Goal: Task Accomplishment & Management: Use online tool/utility

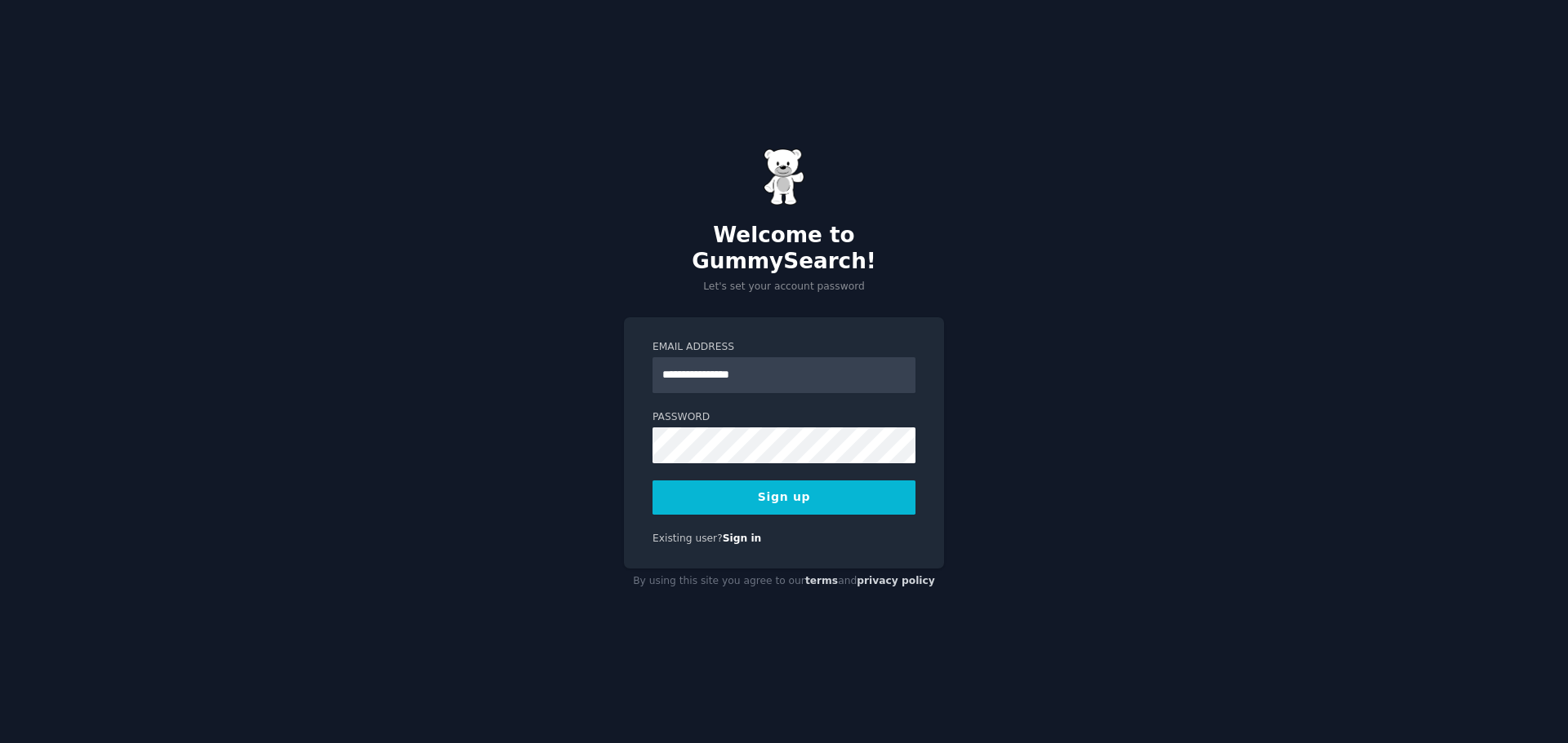
type input "**********"
click at [763, 489] on button "Sign up" at bounding box center [784, 498] width 262 height 35
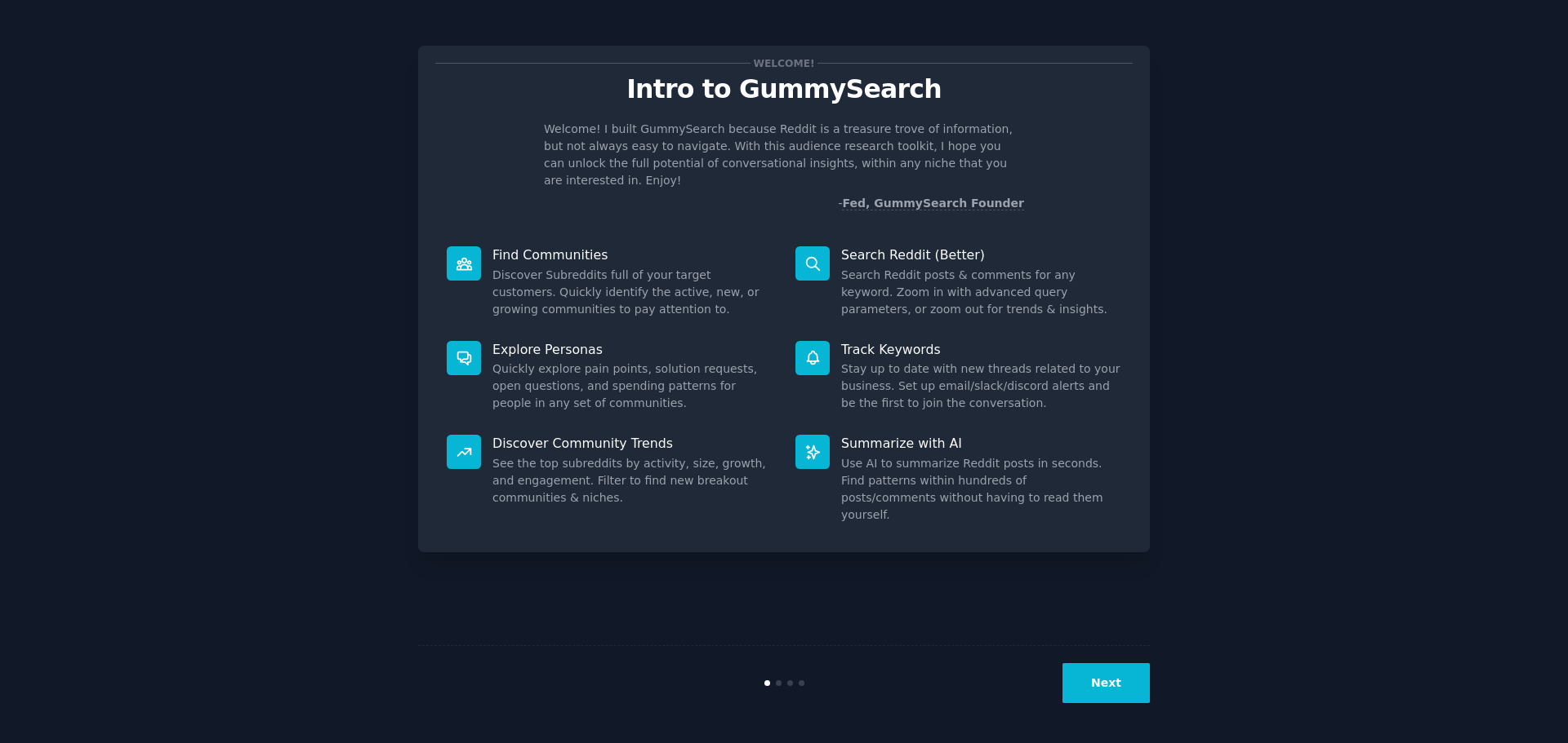
click at [1104, 683] on button "Next" at bounding box center [1105, 683] width 87 height 40
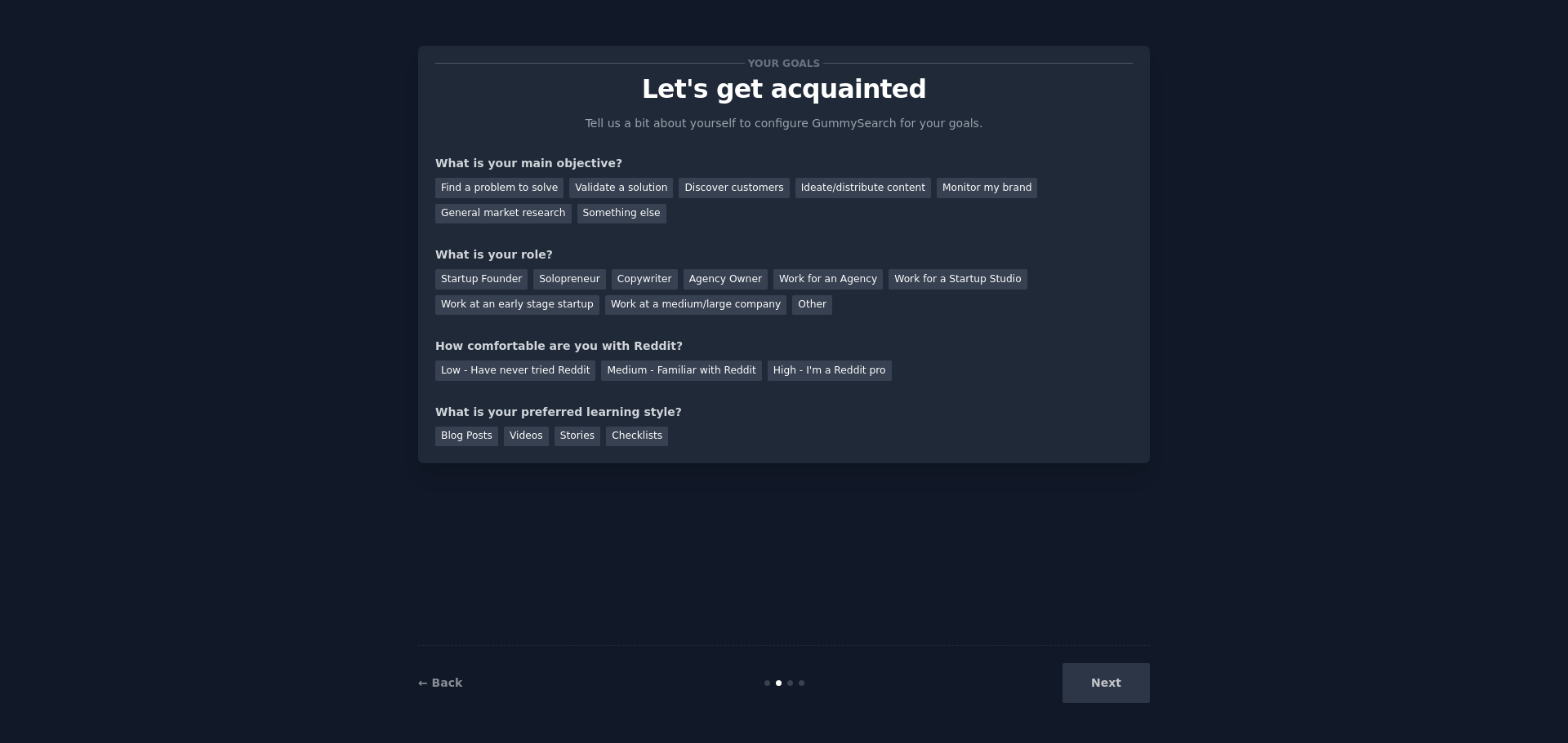
click at [1104, 683] on div "Next" at bounding box center [1027, 683] width 244 height 40
click at [1107, 683] on div "Next" at bounding box center [1027, 683] width 244 height 40
click at [572, 204] on div "General market research" at bounding box center [503, 214] width 136 height 21
click at [571, 278] on div "Solopreneur" at bounding box center [568, 280] width 72 height 21
click at [488, 372] on div "Low - Have never tried Reddit" at bounding box center [515, 371] width 160 height 21
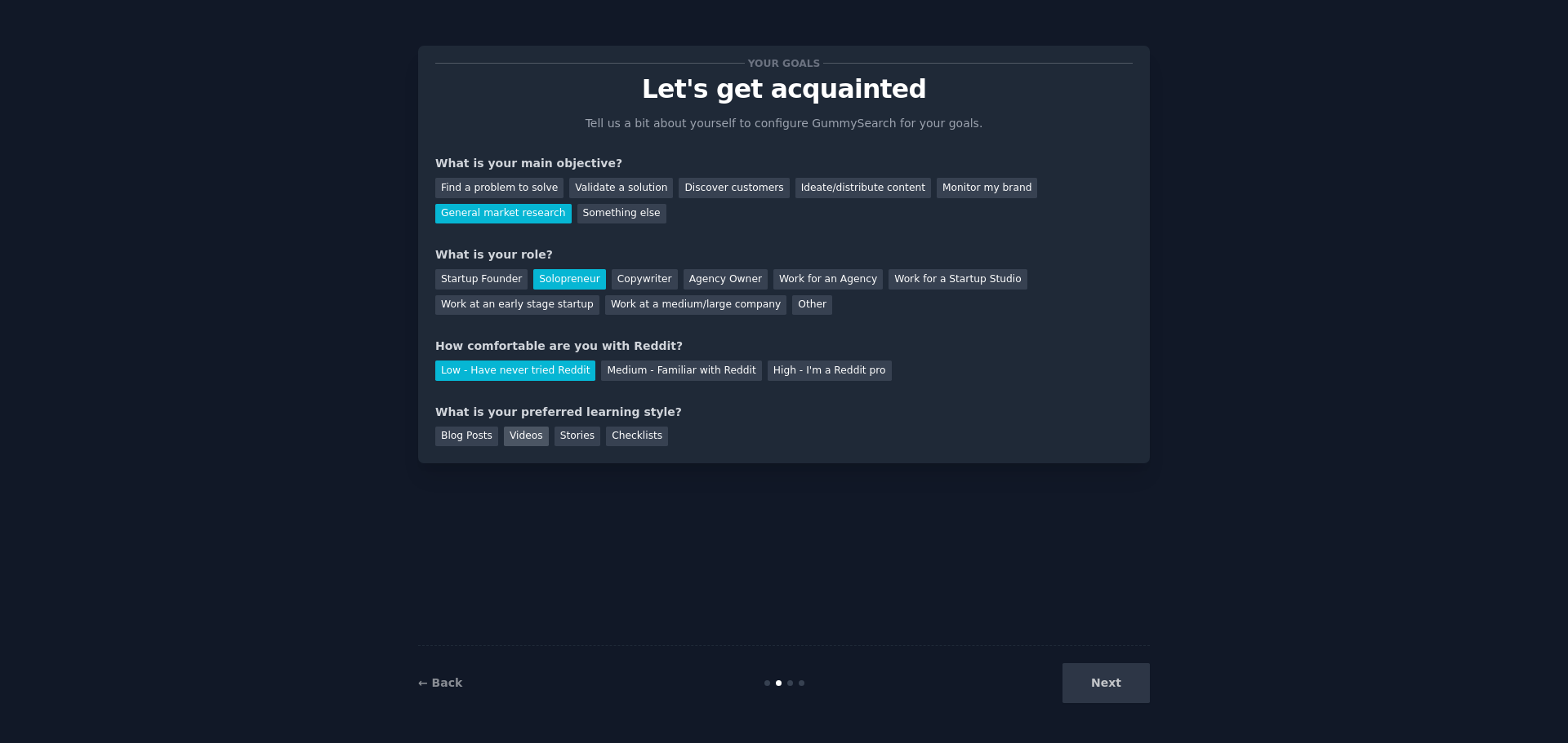
click at [515, 427] on div "Videos" at bounding box center [526, 438] width 45 height 21
click at [1126, 673] on button "Next" at bounding box center [1105, 683] width 87 height 40
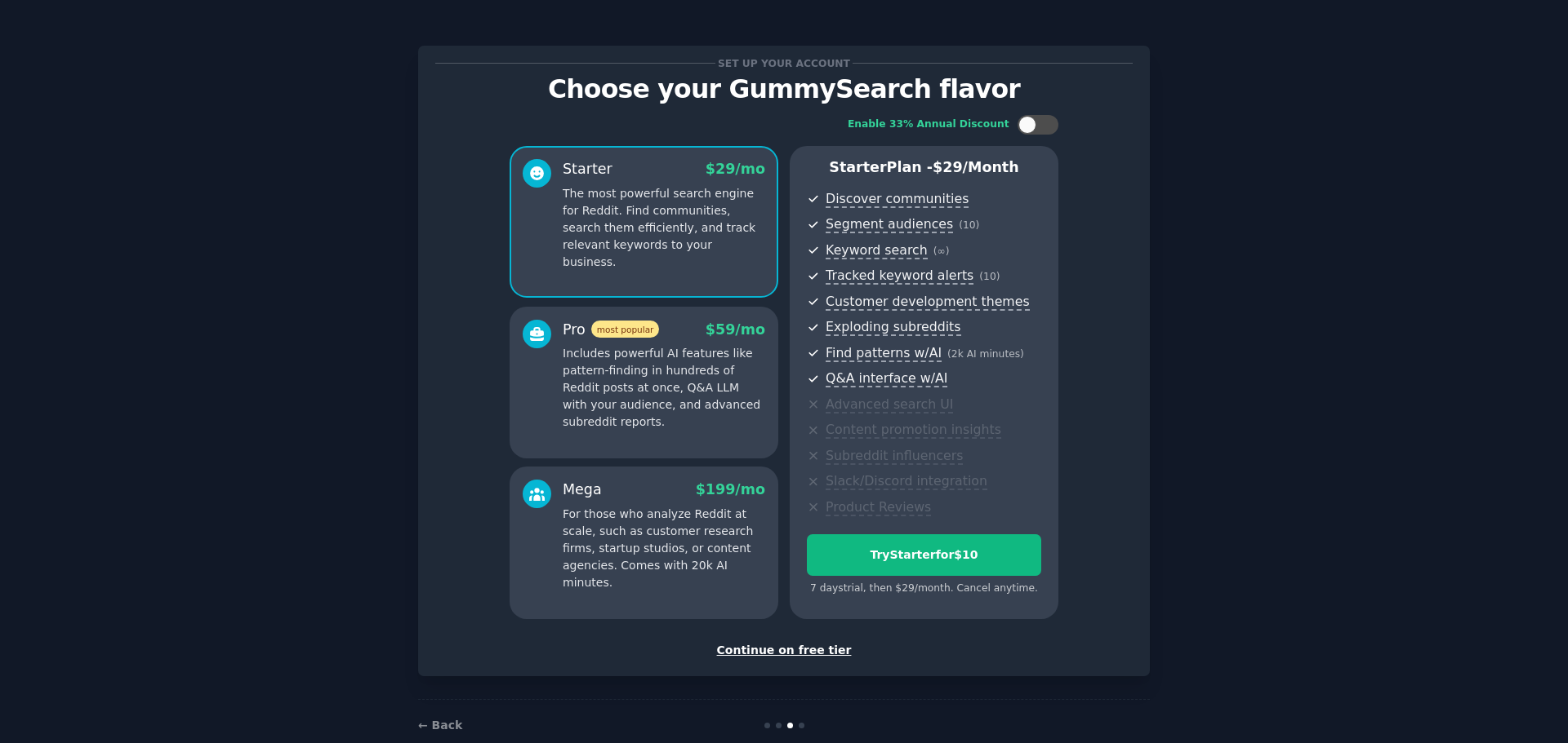
click at [812, 656] on div "Continue on free tier" at bounding box center [784, 651] width 698 height 17
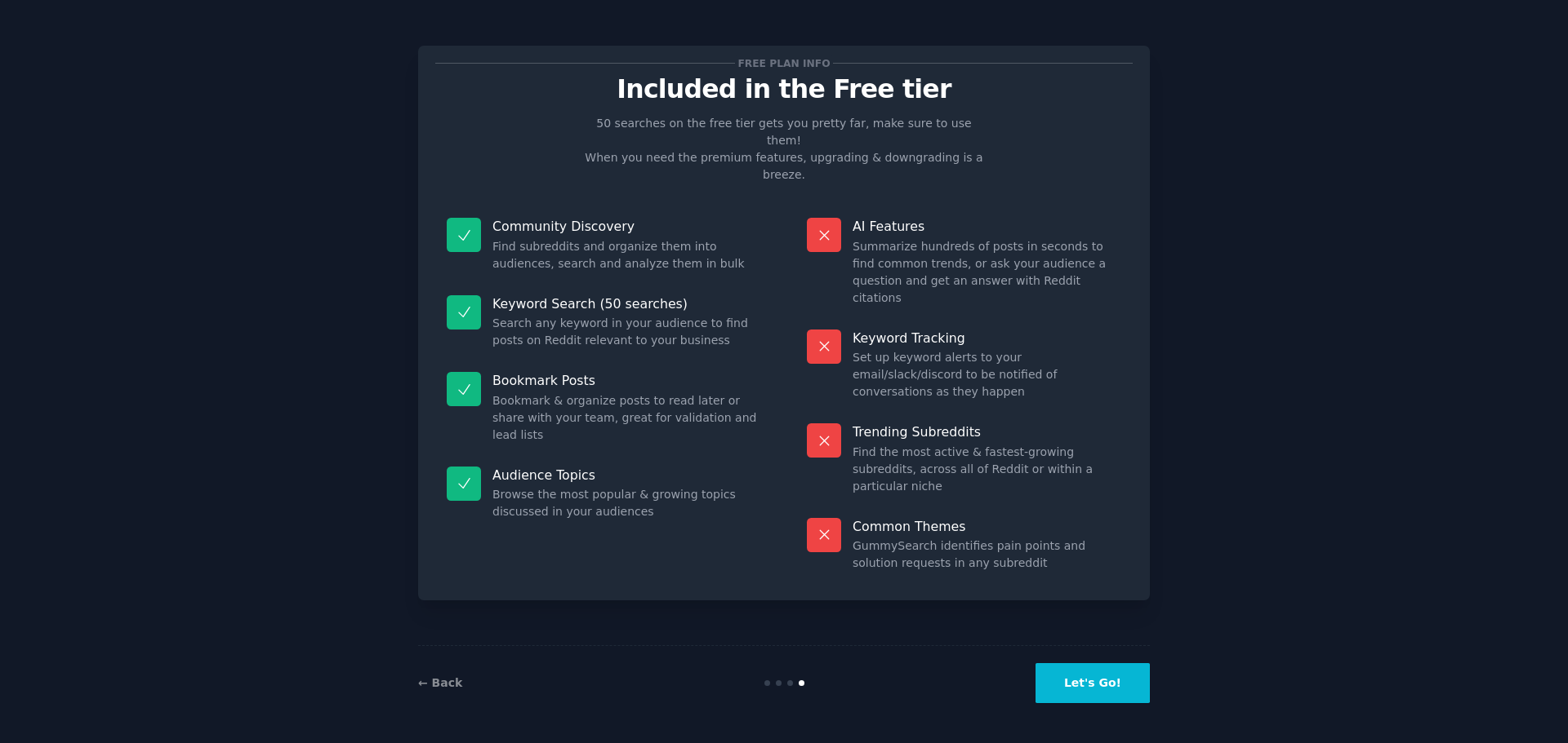
click at [1097, 674] on button "Let's Go!" at bounding box center [1092, 683] width 114 height 40
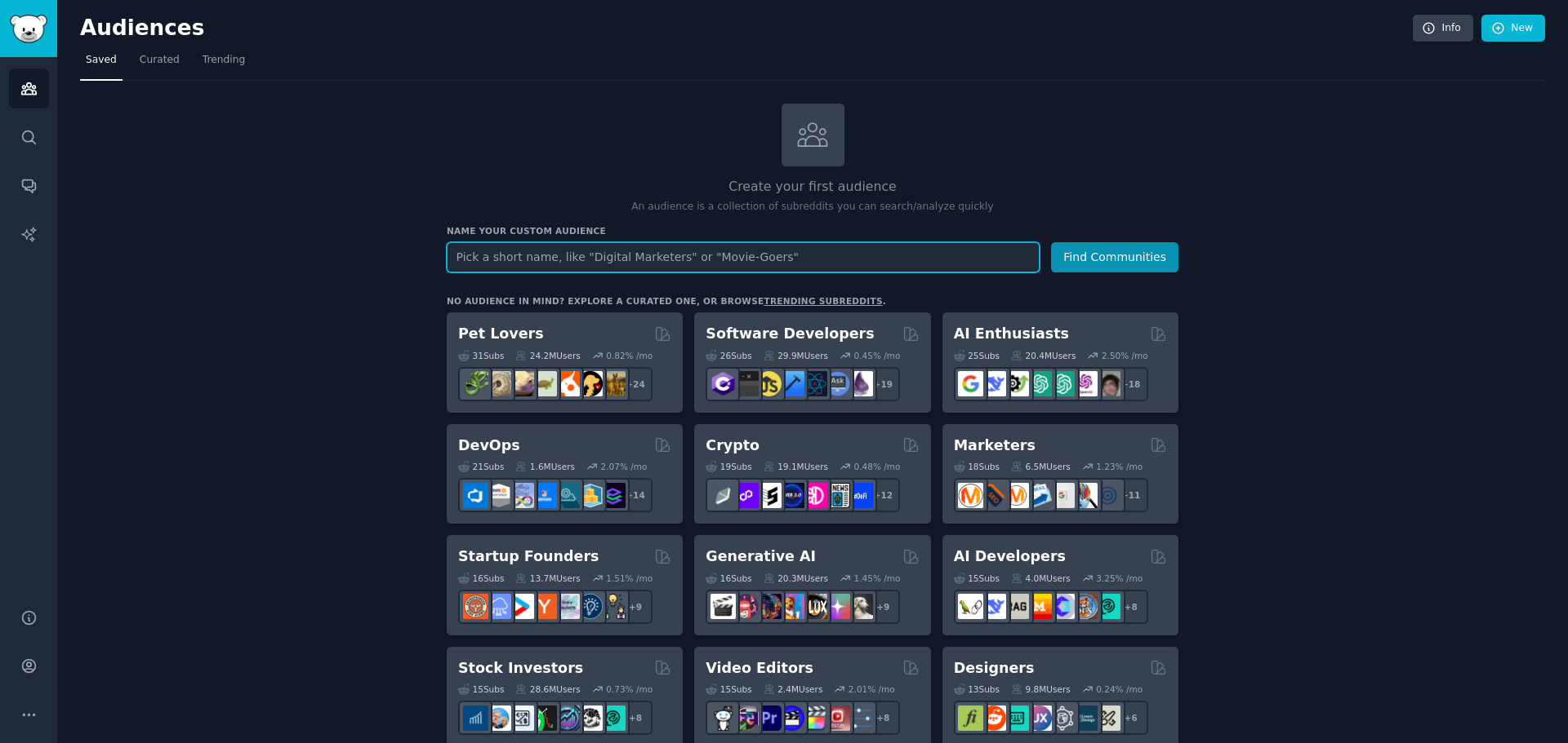
click at [793, 252] on input "text" at bounding box center [743, 257] width 593 height 30
type input "realtors"
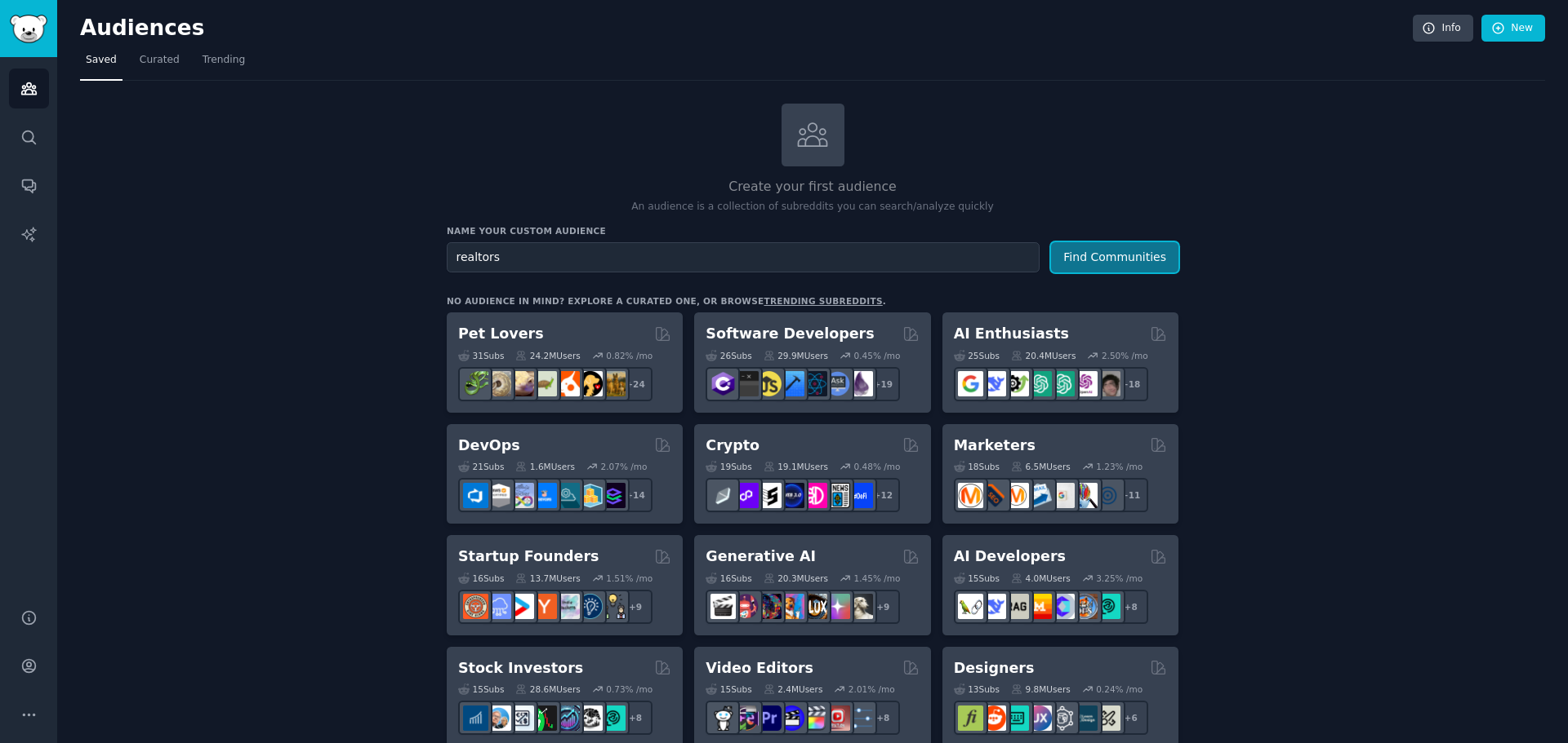
click at [1107, 261] on button "Find Communities" at bounding box center [1115, 257] width 128 height 30
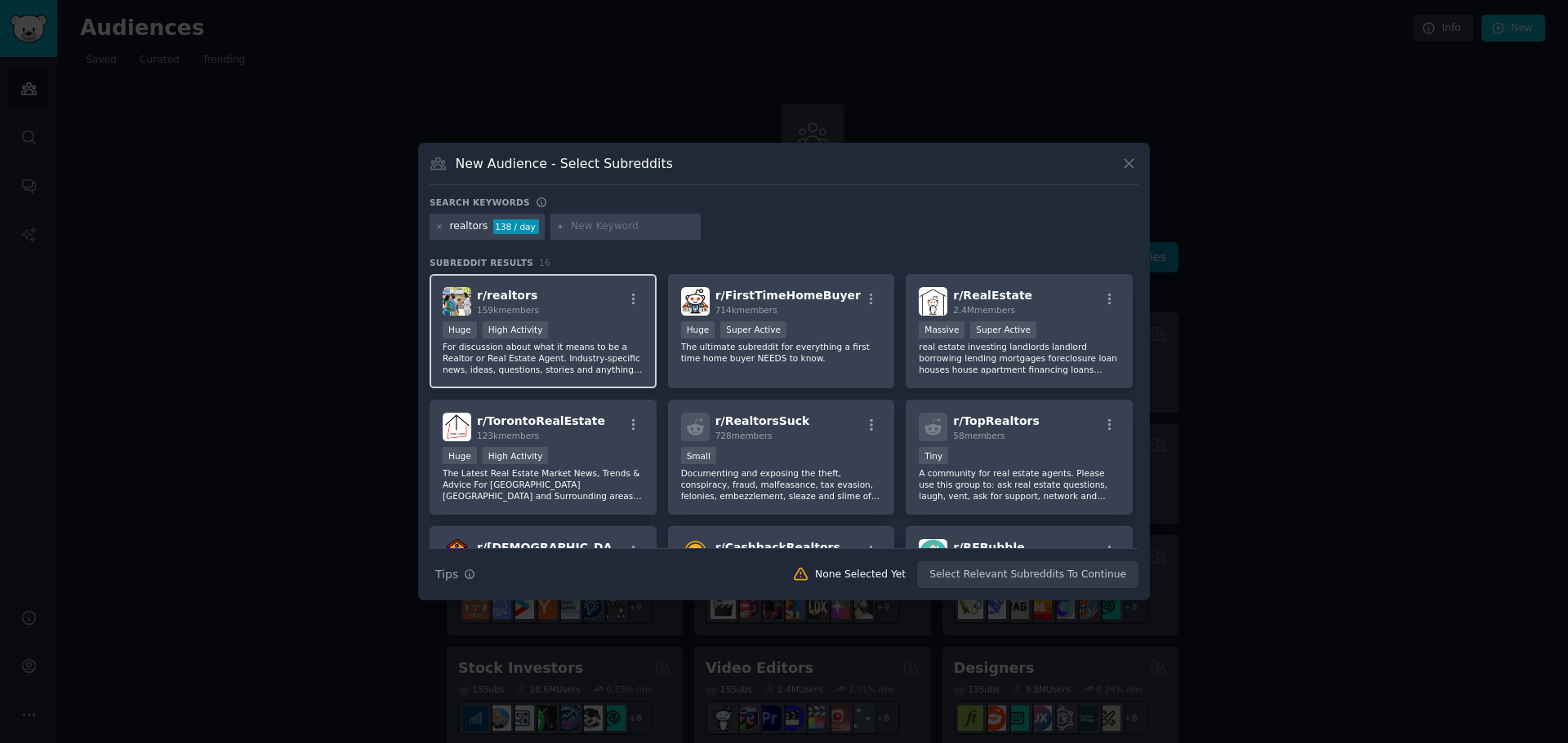
click at [608, 307] on div "r/ realtors 159k members" at bounding box center [543, 301] width 201 height 28
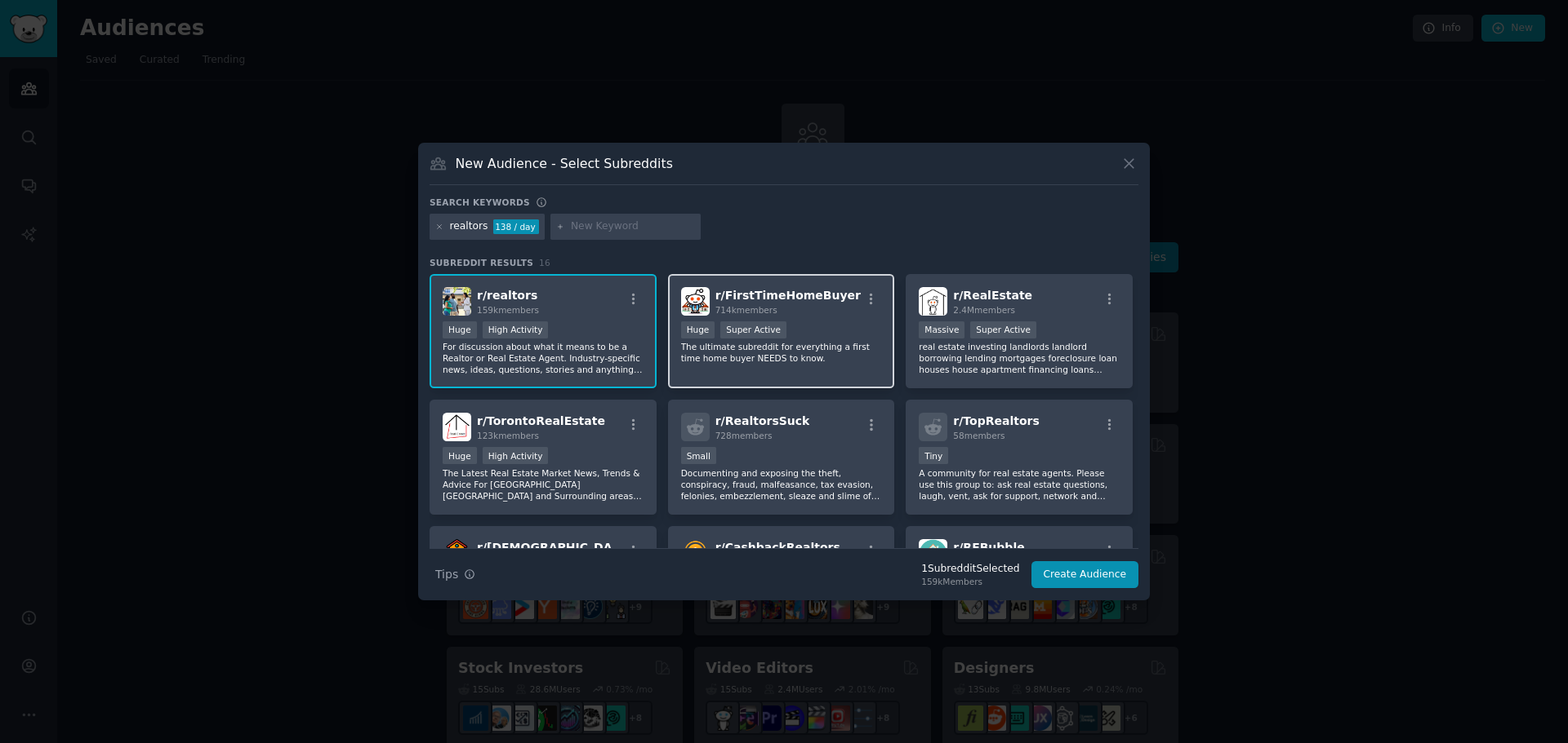
click at [803, 296] on span "r/ FirstTimeHomeBuyer" at bounding box center [787, 295] width 145 height 13
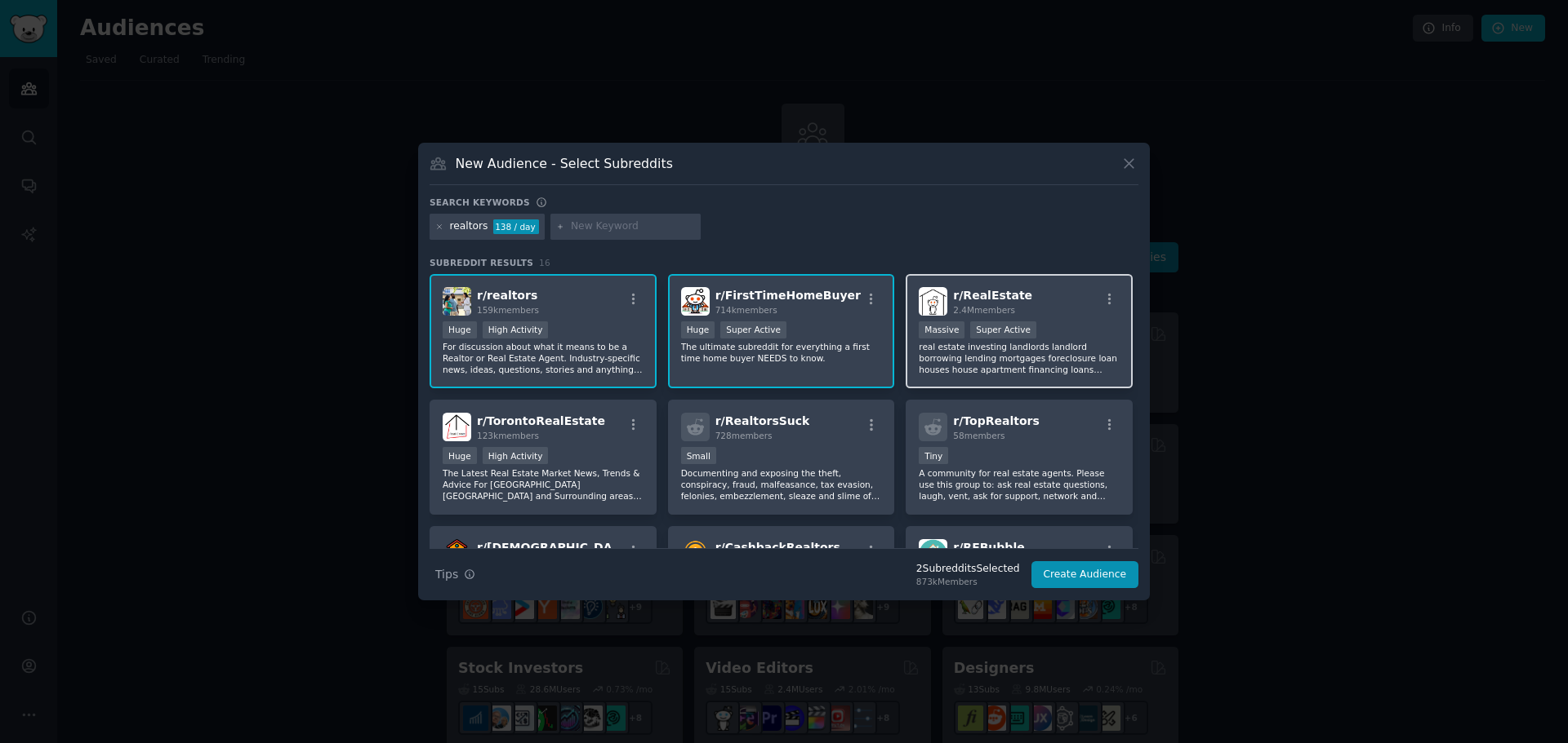
click at [1040, 296] on div "r/ RealEstate 2.4M members" at bounding box center [1019, 301] width 201 height 28
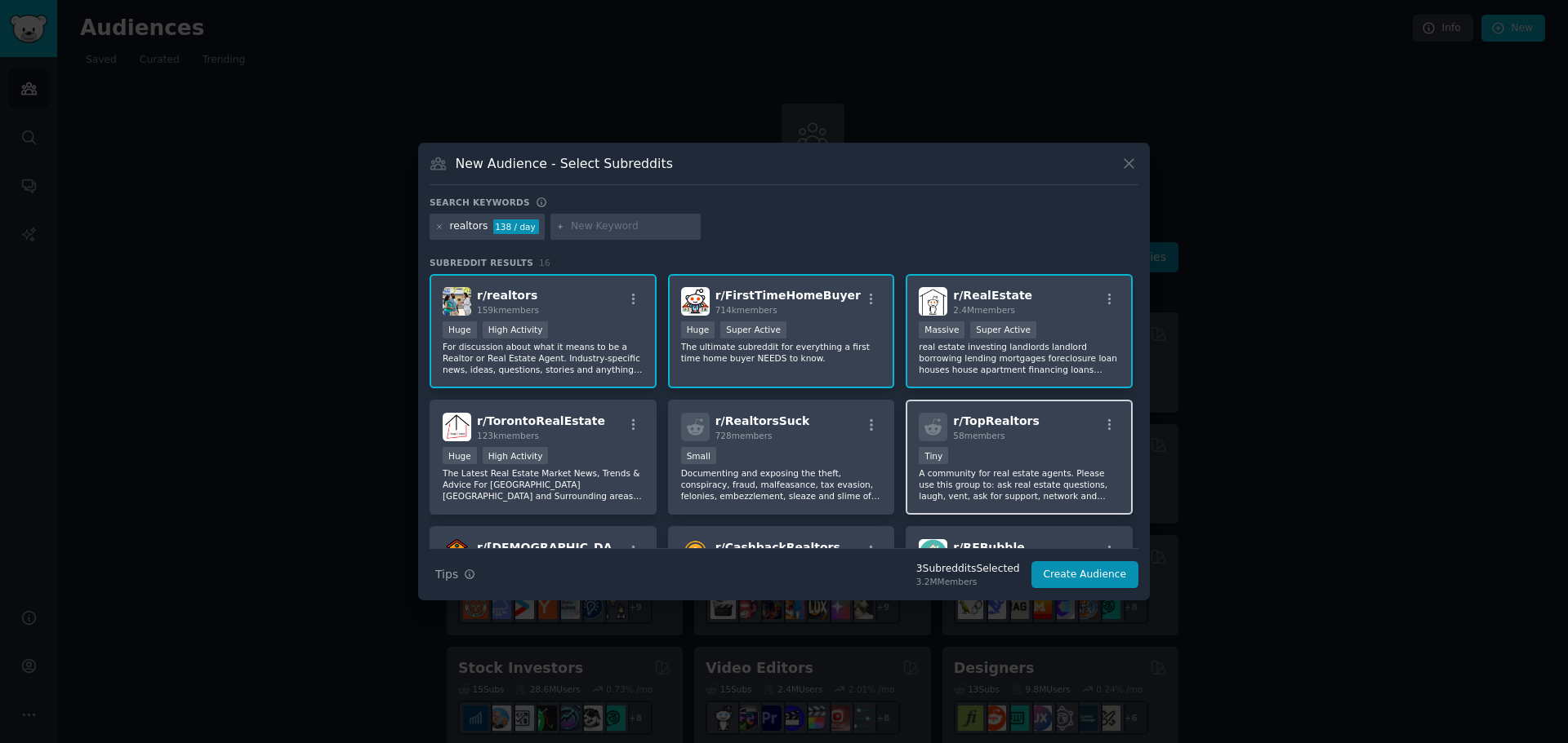
click at [1040, 448] on div "Tiny" at bounding box center [1019, 457] width 201 height 21
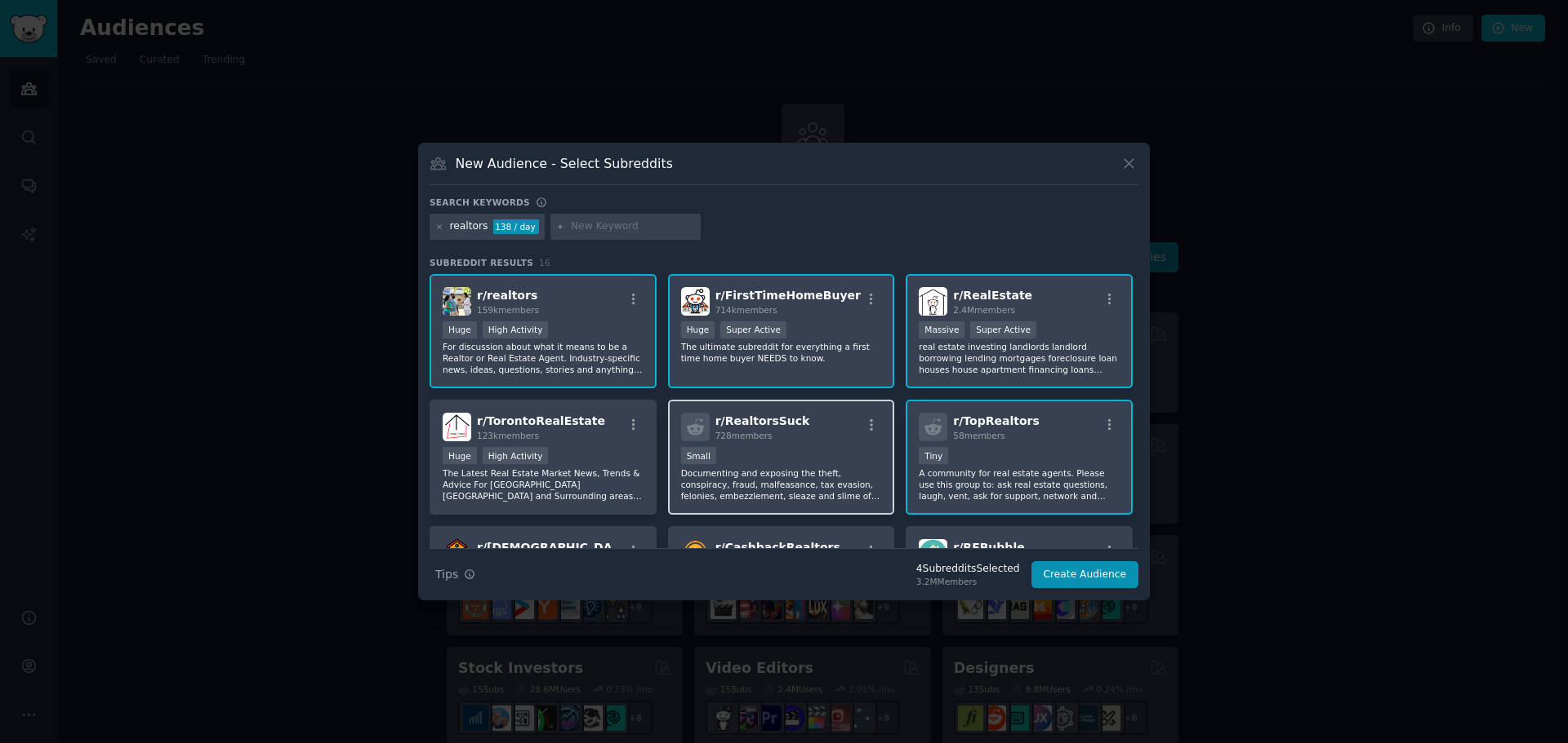
drag, startPoint x: 821, startPoint y: 449, endPoint x: 762, endPoint y: 449, distance: 59.0
click at [819, 449] on div "Small" at bounding box center [781, 457] width 201 height 21
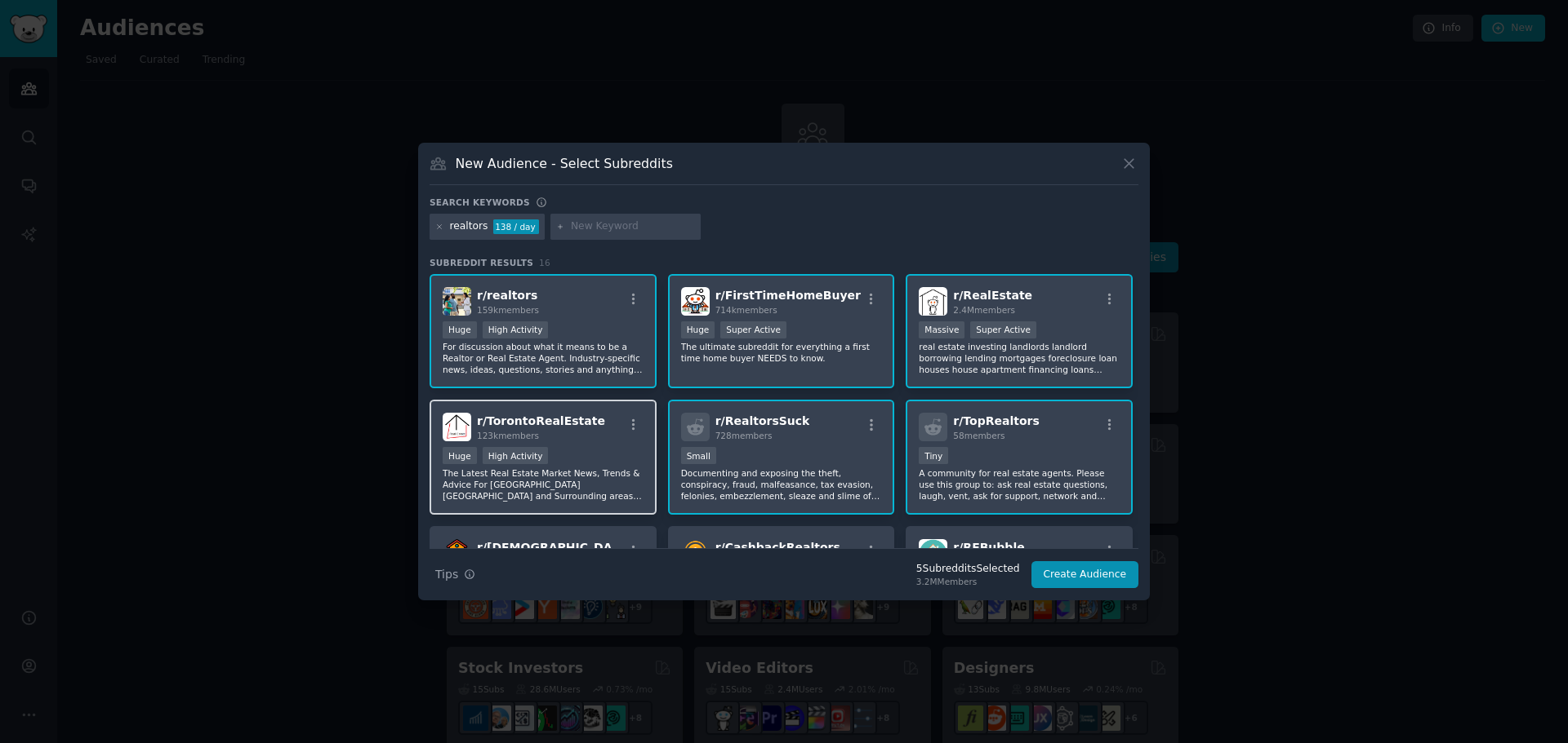
click at [556, 431] on div "123k members" at bounding box center [541, 435] width 128 height 11
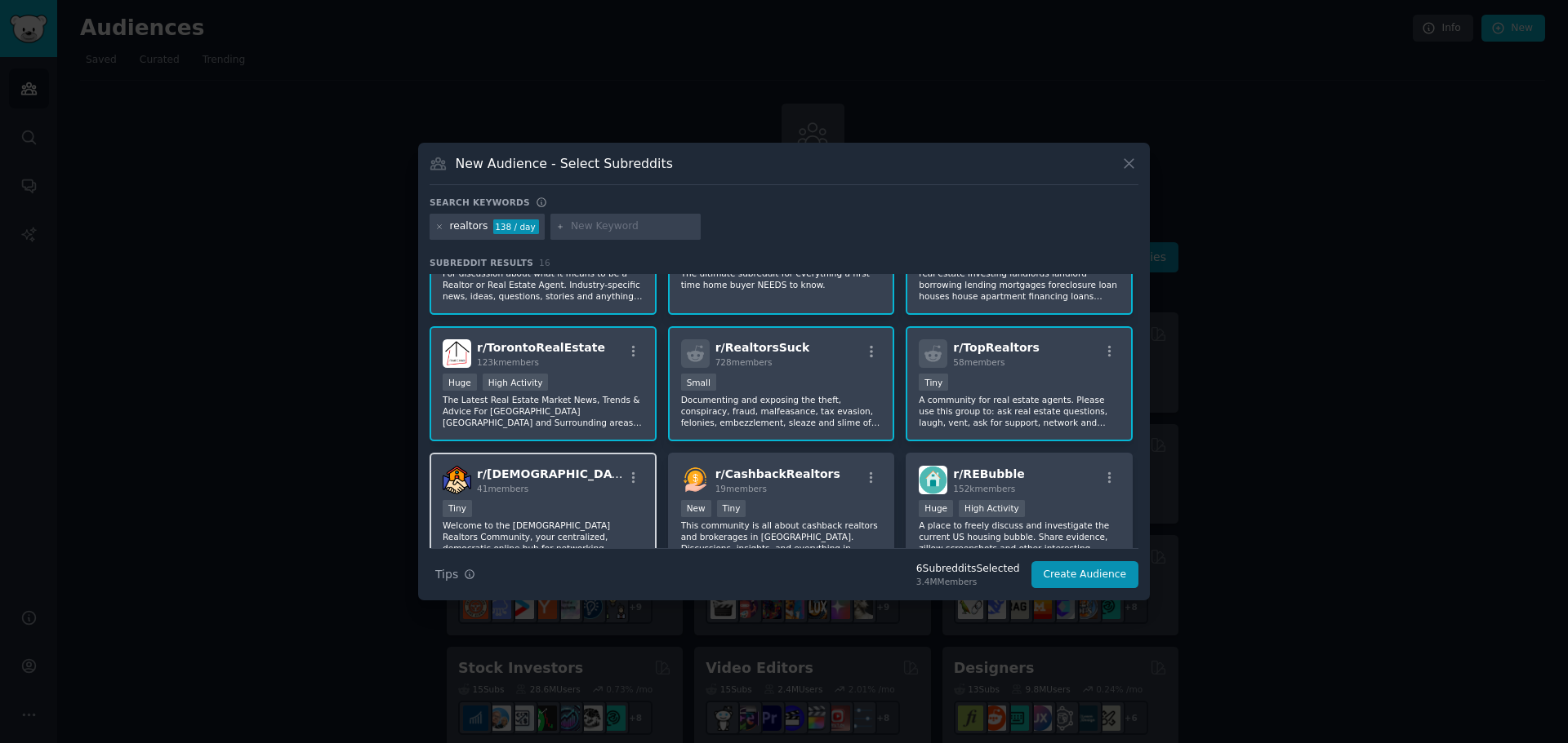
scroll to position [163, 0]
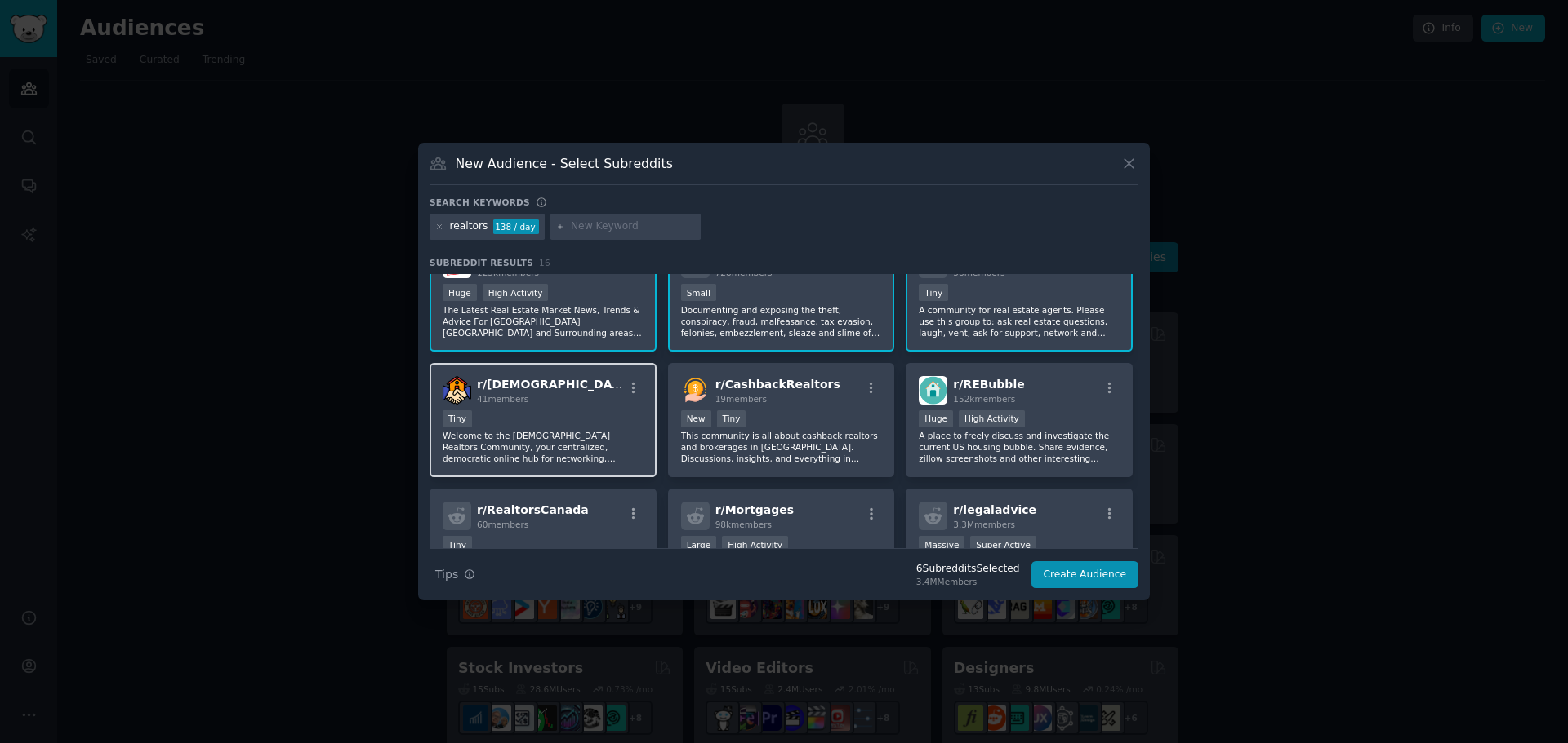
click at [579, 418] on div "Tiny" at bounding box center [543, 421] width 201 height 21
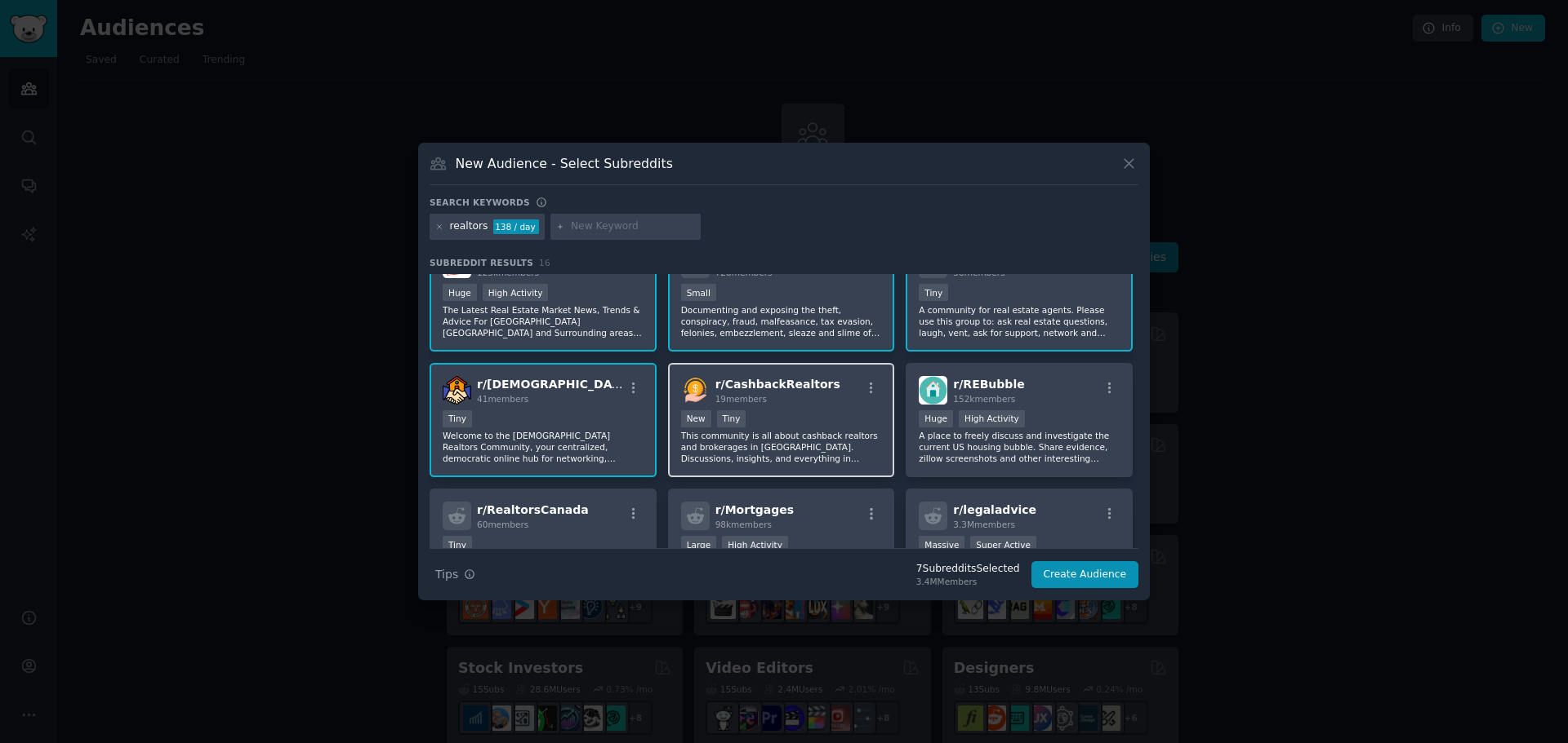
click at [842, 412] on div "< 100 members New Tiny" at bounding box center [781, 421] width 201 height 21
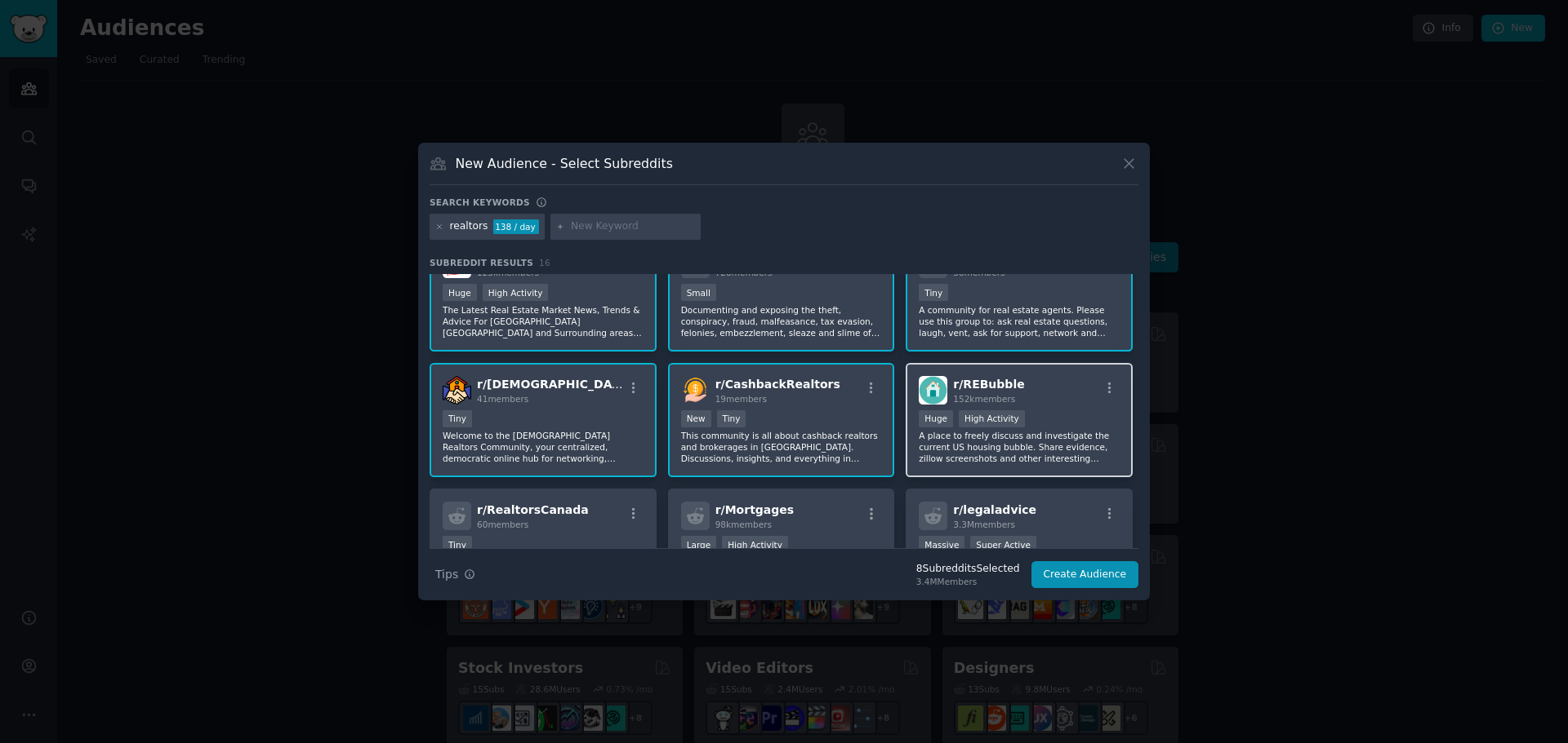
click at [1064, 387] on div "r/ REBubble 152k members" at bounding box center [1019, 390] width 201 height 28
click at [590, 526] on div "r/ RealtorsCanada 60 members" at bounding box center [543, 516] width 201 height 28
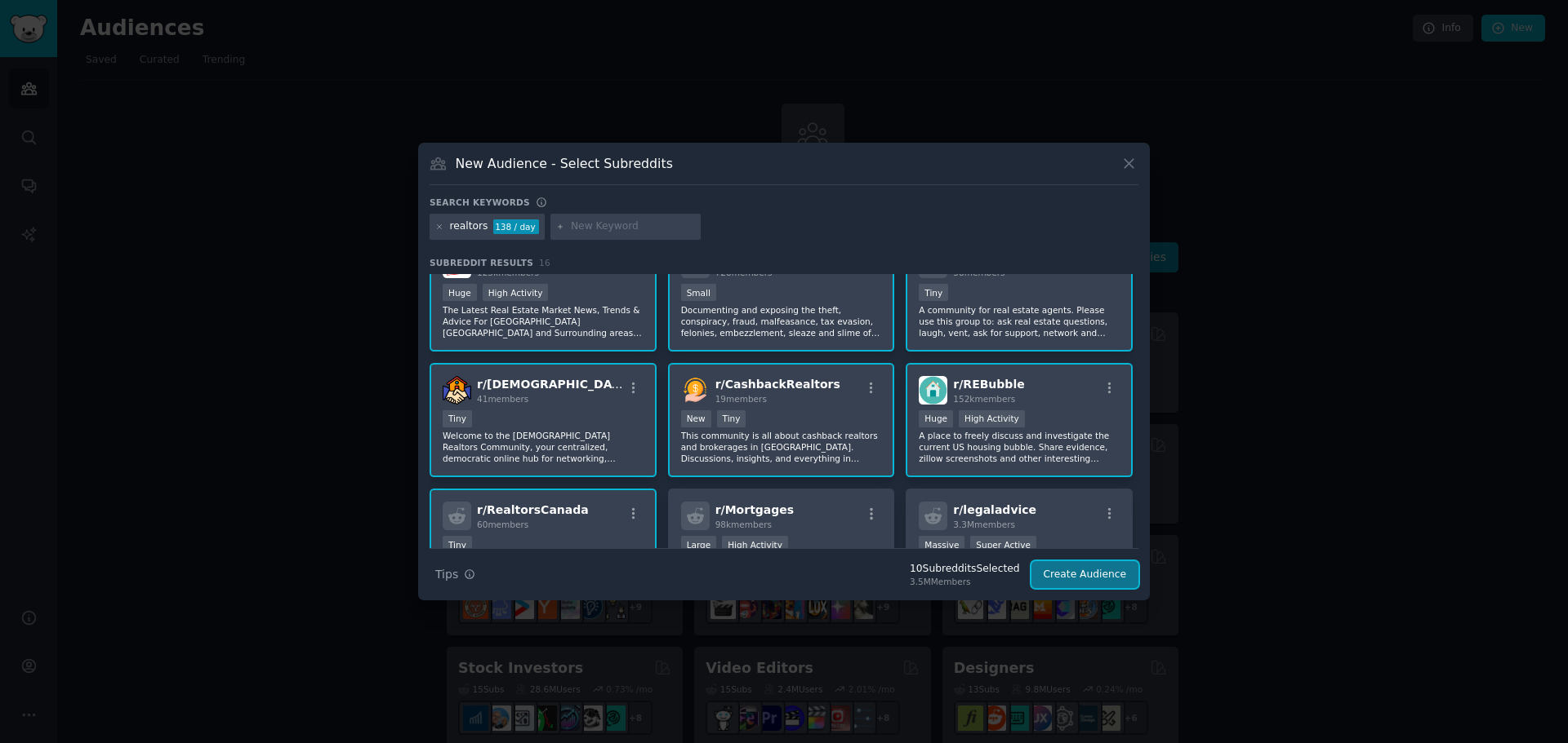
click at [1066, 573] on button "Create Audience" at bounding box center [1084, 576] width 108 height 28
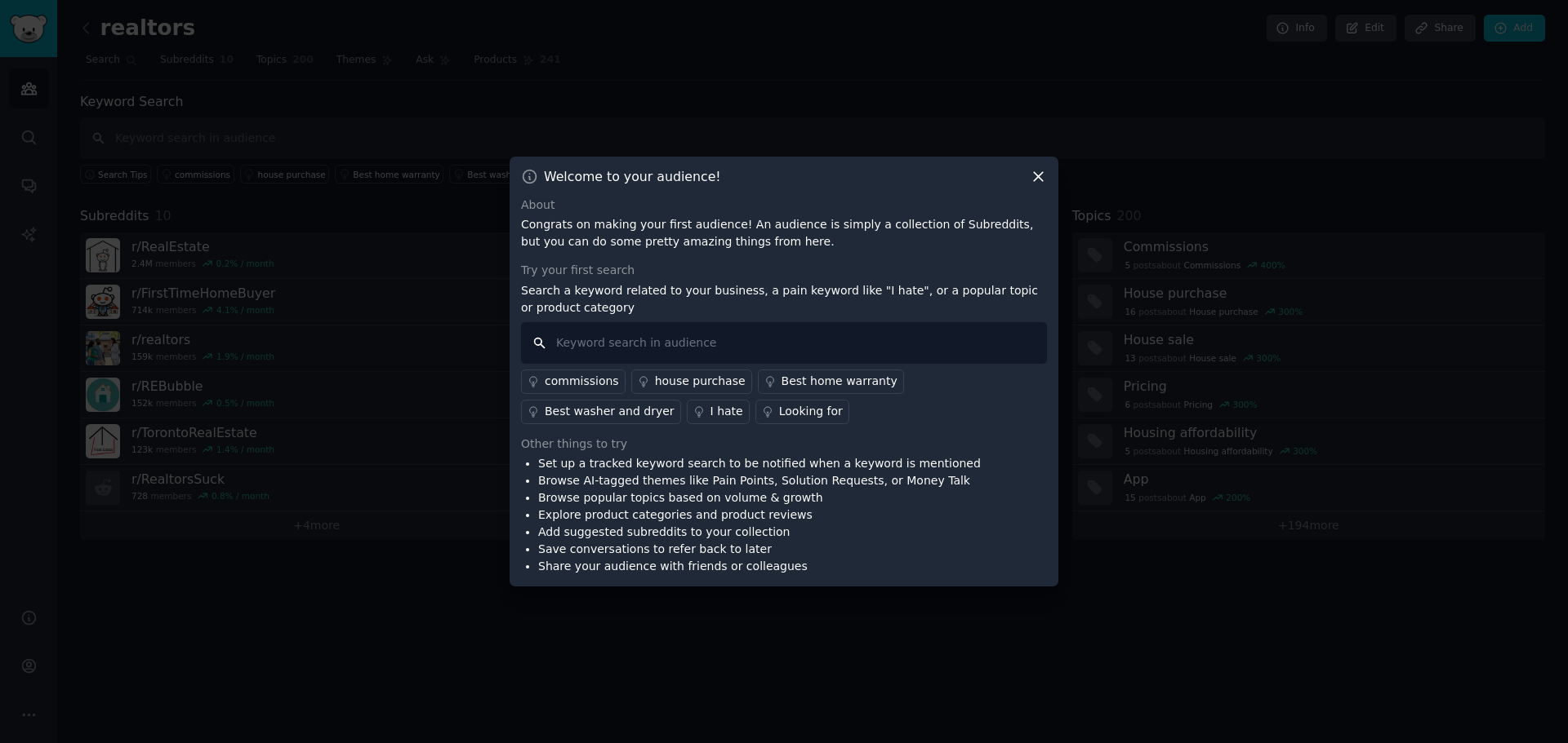
click at [751, 341] on input "text" at bounding box center [783, 343] width 526 height 41
type input "i hate"
